Goal: Task Accomplishment & Management: Manage account settings

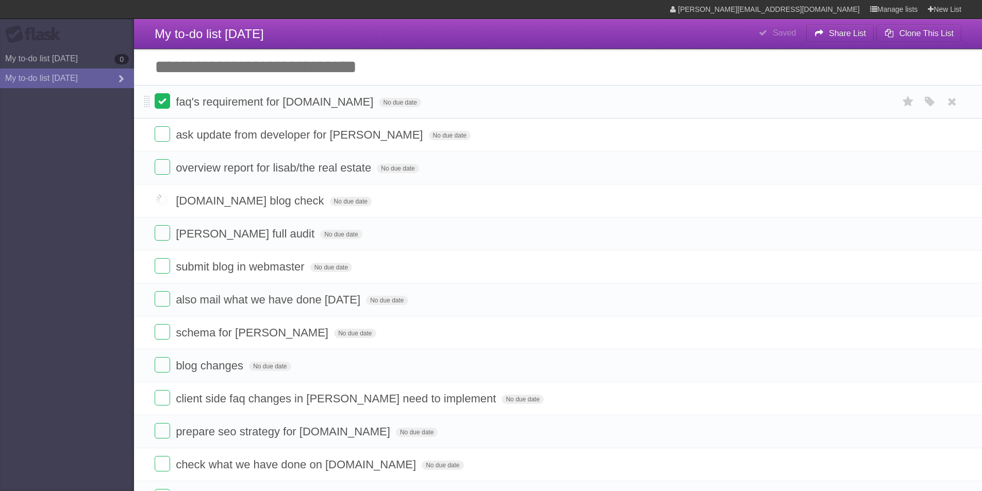
click at [164, 102] on label at bounding box center [162, 100] width 15 height 15
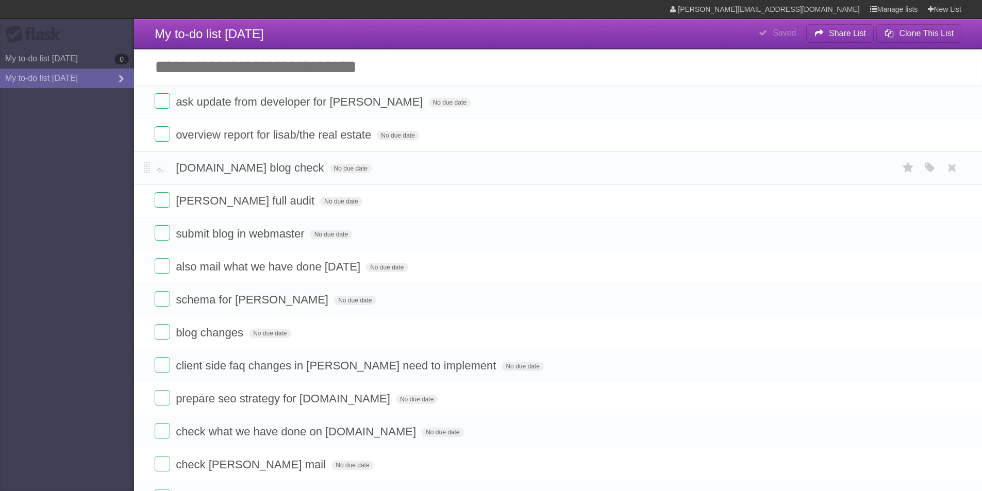
click at [164, 169] on label at bounding box center [162, 166] width 15 height 15
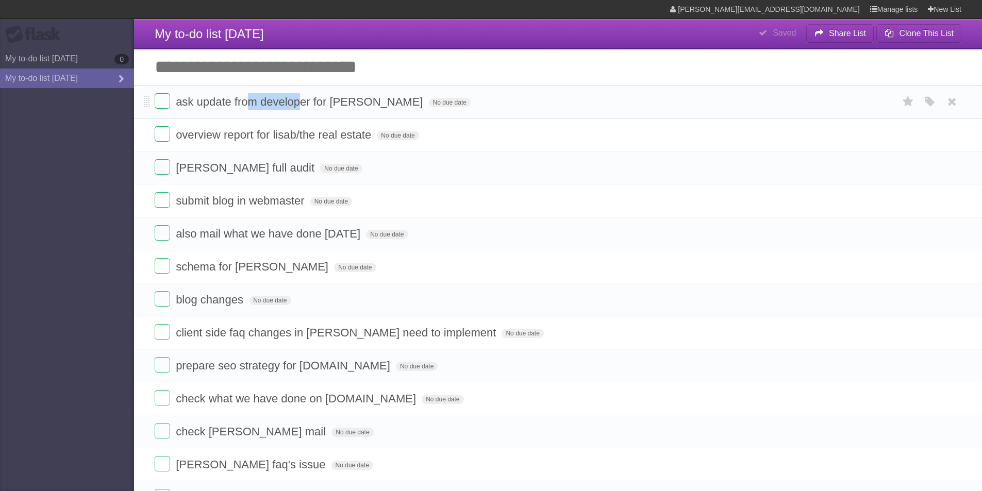
drag, startPoint x: 249, startPoint y: 107, endPoint x: 302, endPoint y: 106, distance: 52.6
click at [302, 106] on span "ask update from developer for [PERSON_NAME]" at bounding box center [300, 101] width 249 height 13
drag, startPoint x: 202, startPoint y: 135, endPoint x: 334, endPoint y: 136, distance: 132.5
click at [334, 136] on span "overview report for lisab/the real estate" at bounding box center [275, 134] width 198 height 13
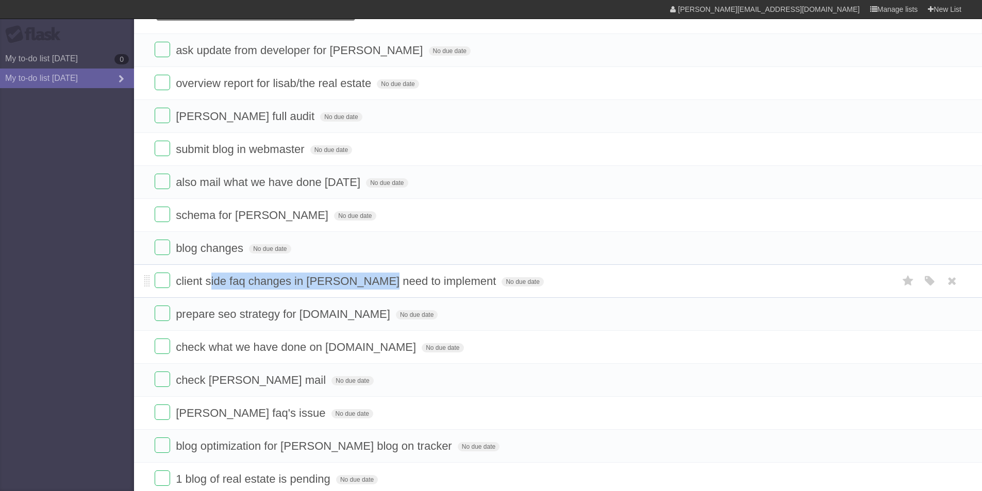
drag, startPoint x: 210, startPoint y: 282, endPoint x: 372, endPoint y: 284, distance: 161.8
click at [372, 284] on span "client side faq changes in [PERSON_NAME] need to implement" at bounding box center [337, 281] width 323 height 13
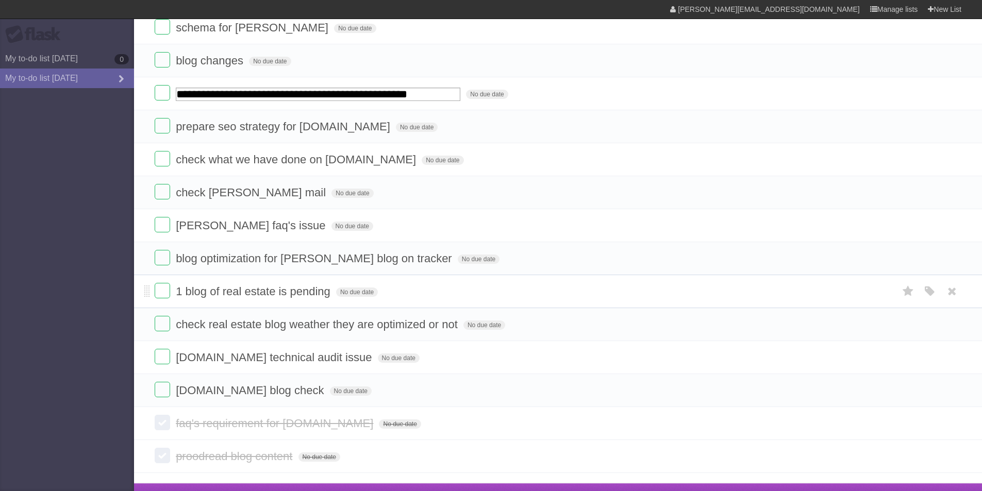
scroll to position [257, 0]
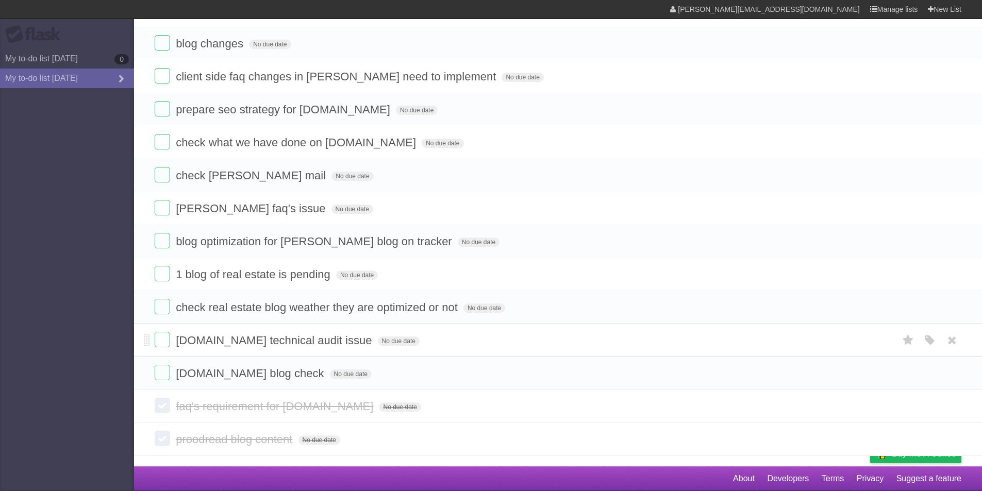
drag, startPoint x: 358, startPoint y: 341, endPoint x: 192, endPoint y: 341, distance: 165.9
click at [192, 341] on span "[DOMAIN_NAME] technical audit issue" at bounding box center [275, 340] width 198 height 13
